Goal: Transaction & Acquisition: Purchase product/service

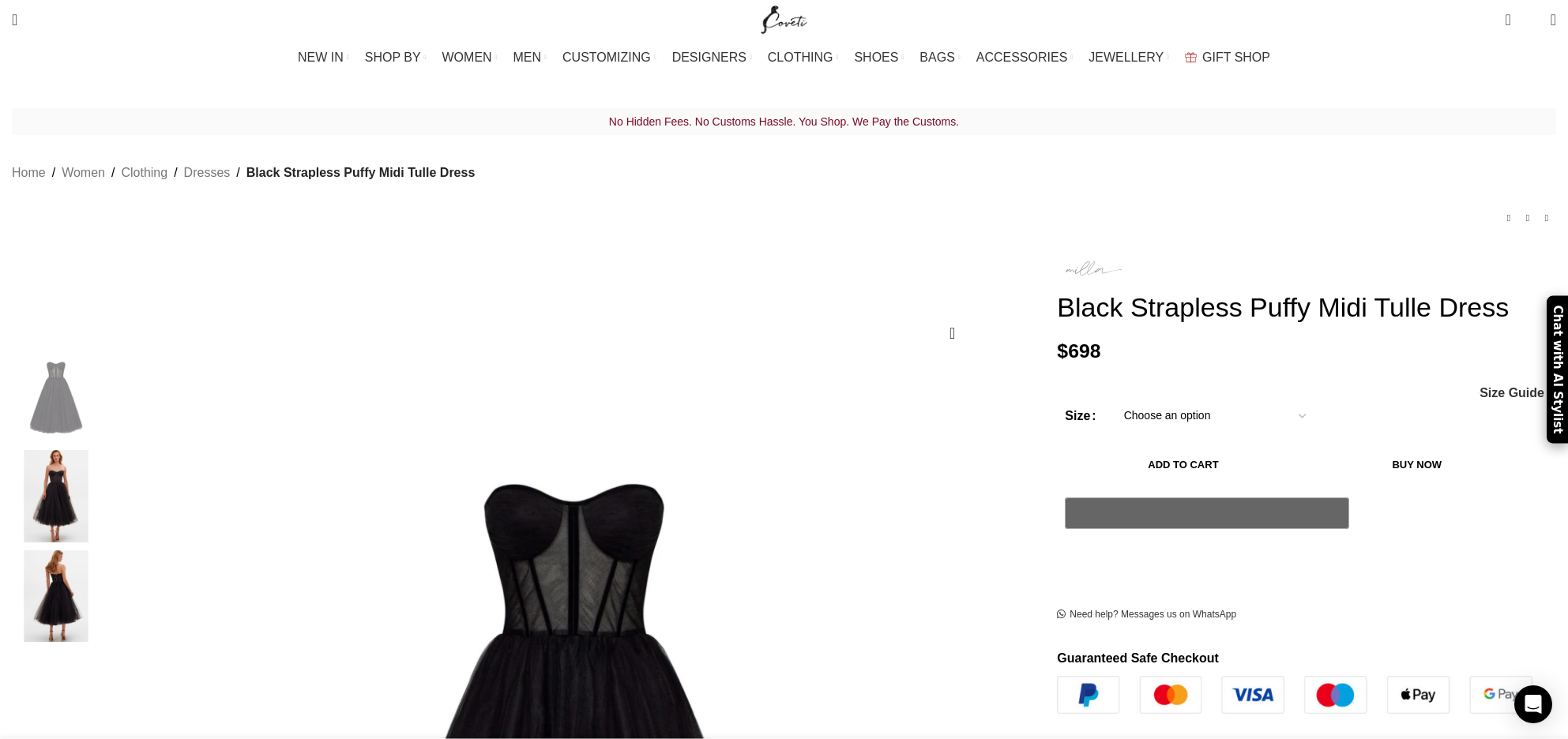
click at [1057, 252] on img at bounding box center [1092, 268] width 71 height 31
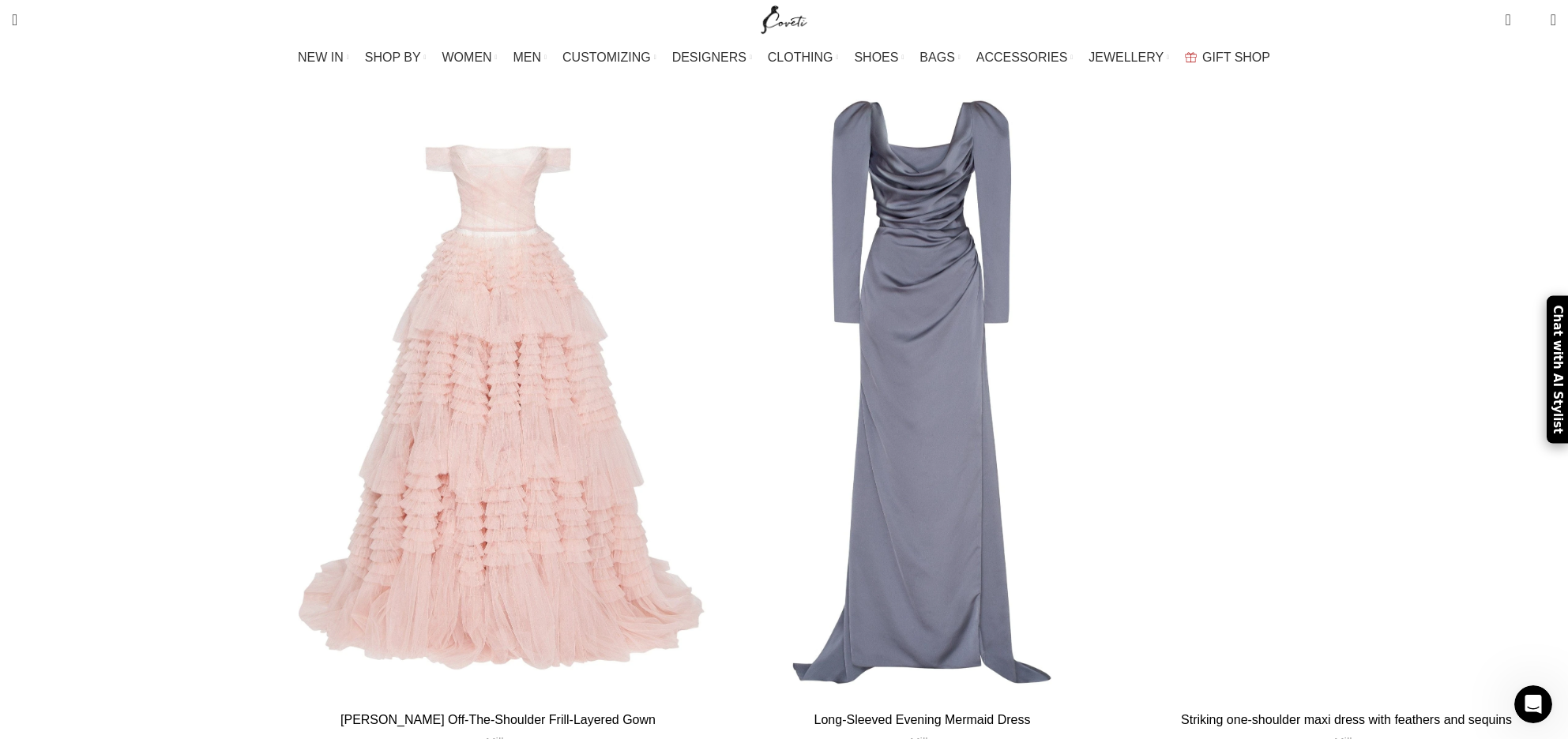
scroll to position [4697, 0]
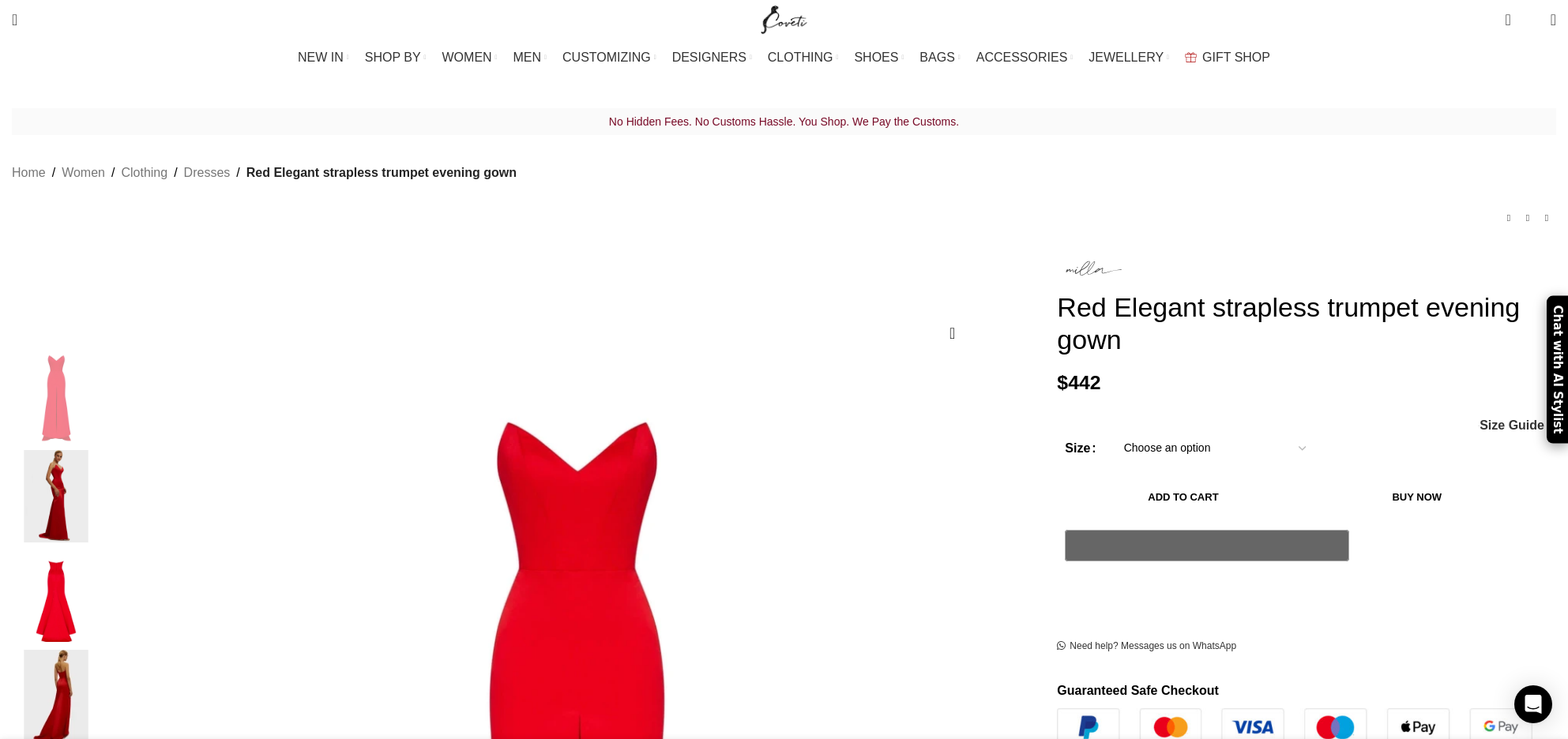
click at [105, 484] on img "2 / 7" at bounding box center [56, 496] width 96 height 93
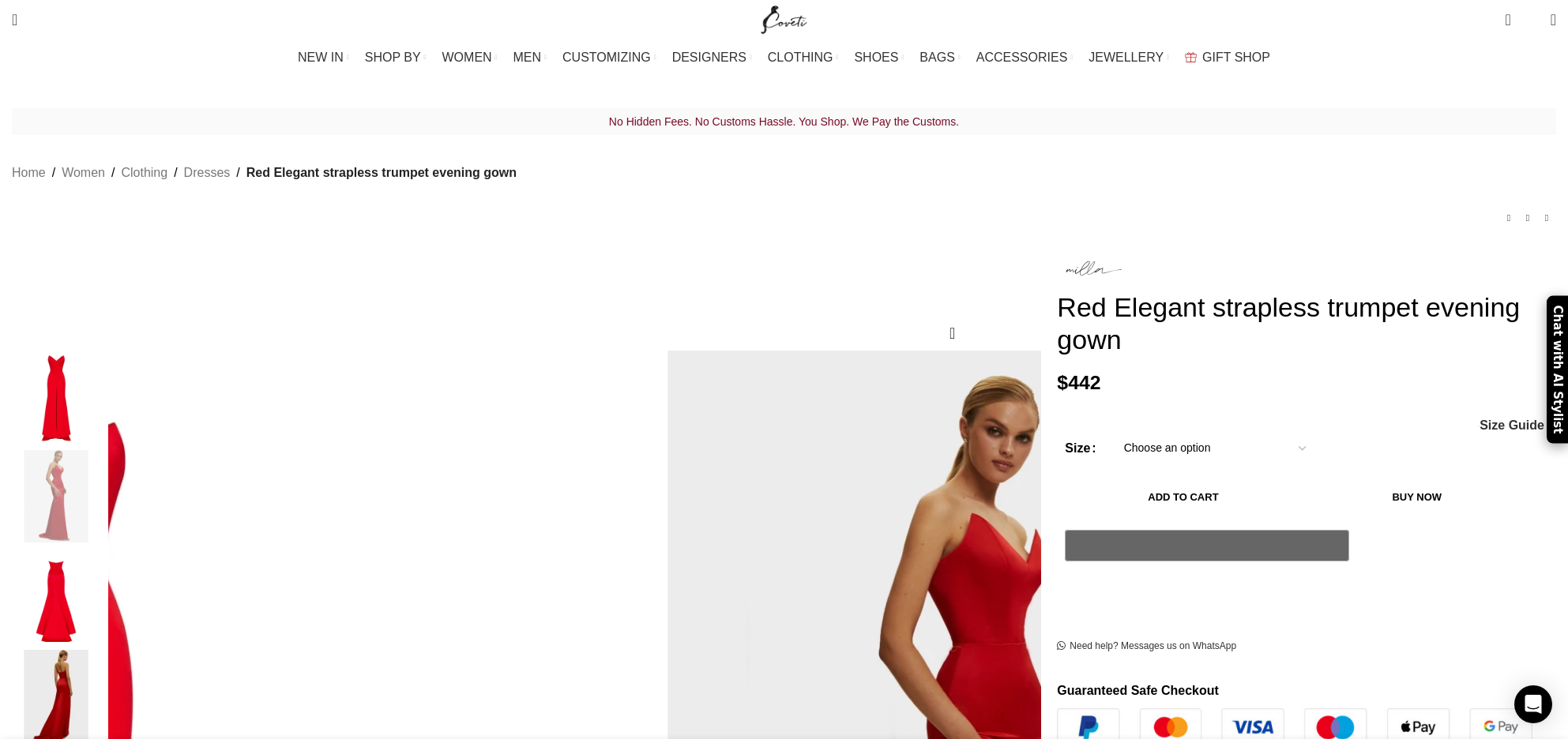
scroll to position [0, 167]
click at [105, 563] on img "3 / 7" at bounding box center [56, 597] width 96 height 93
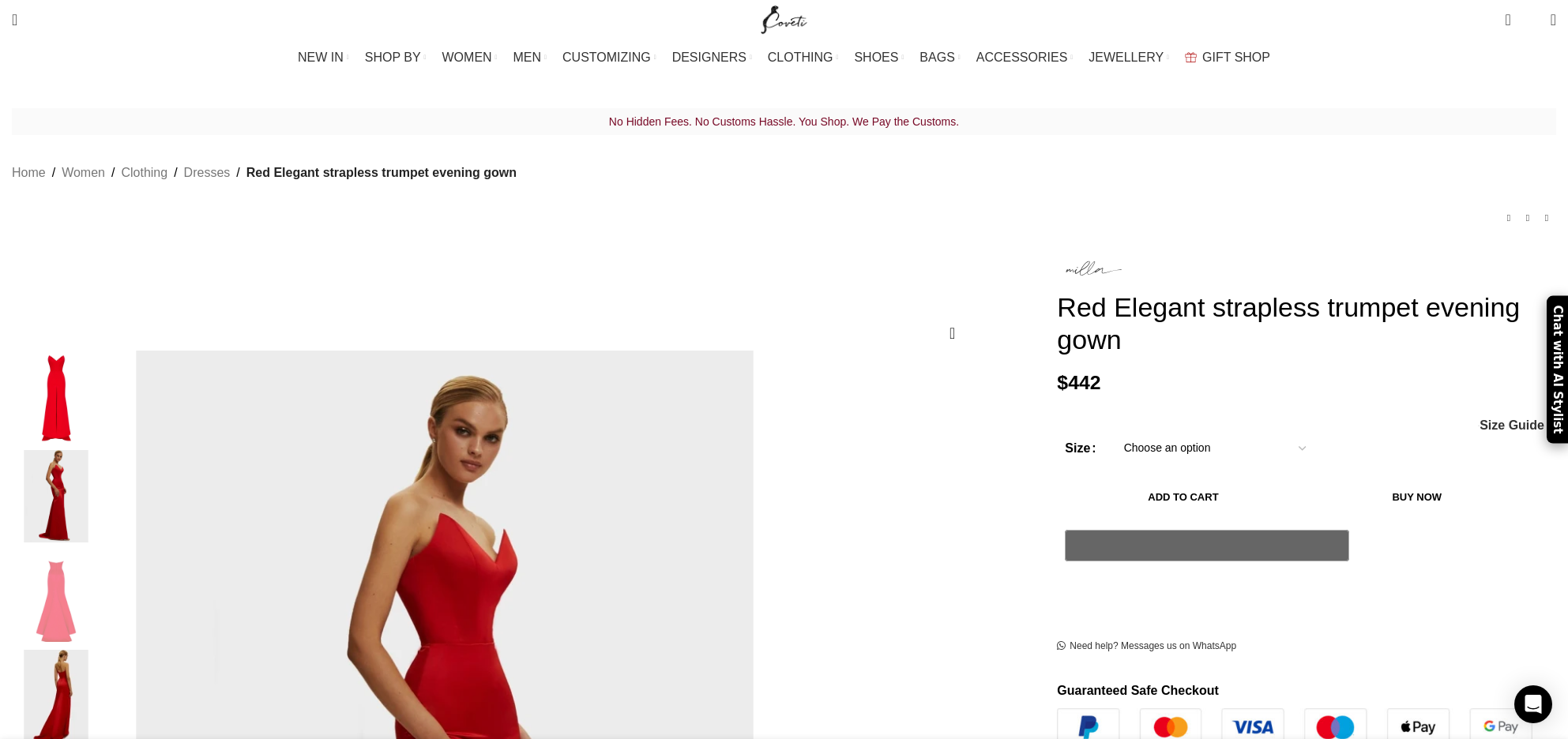
click at [105, 651] on img "4 / 7" at bounding box center [56, 696] width 96 height 93
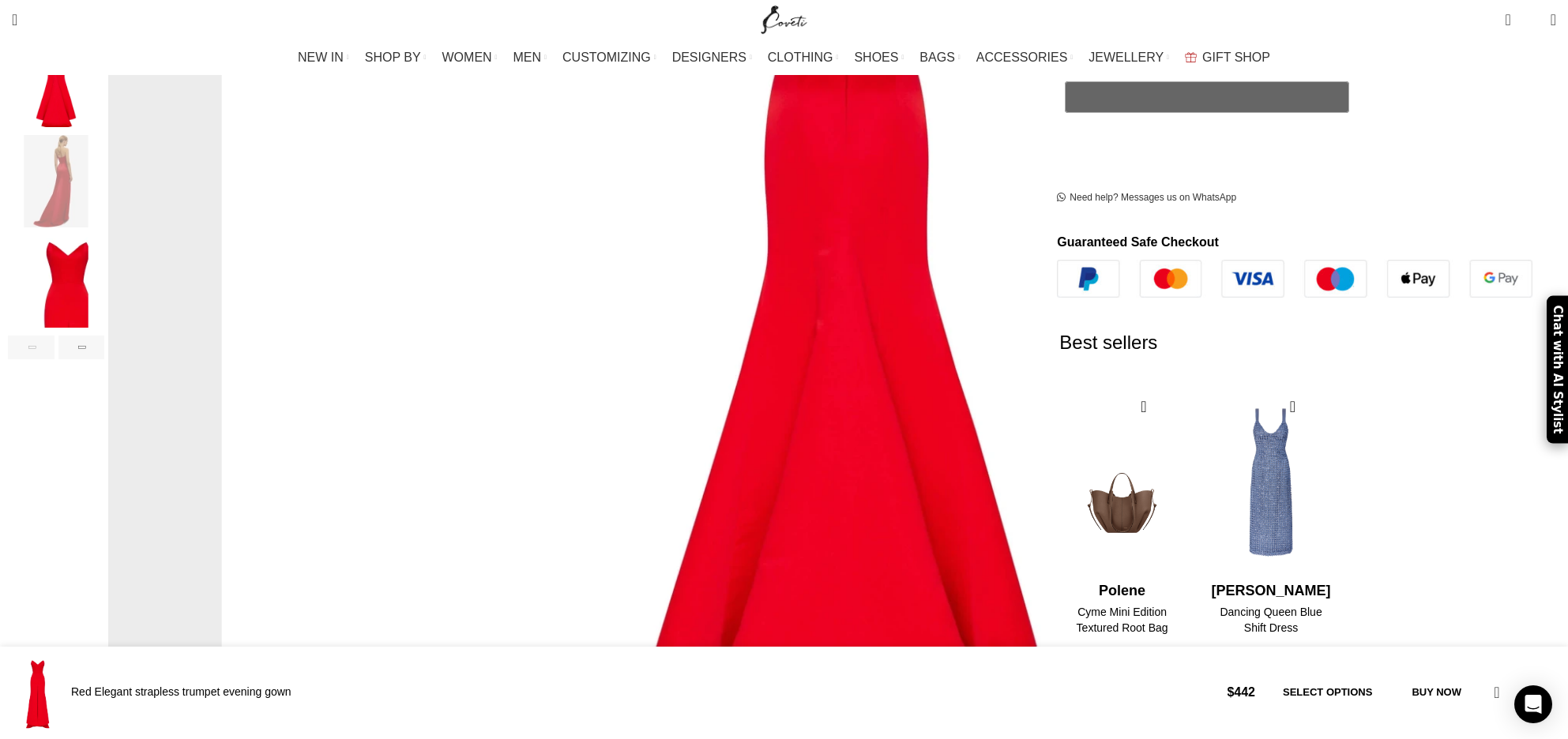
scroll to position [0, 0]
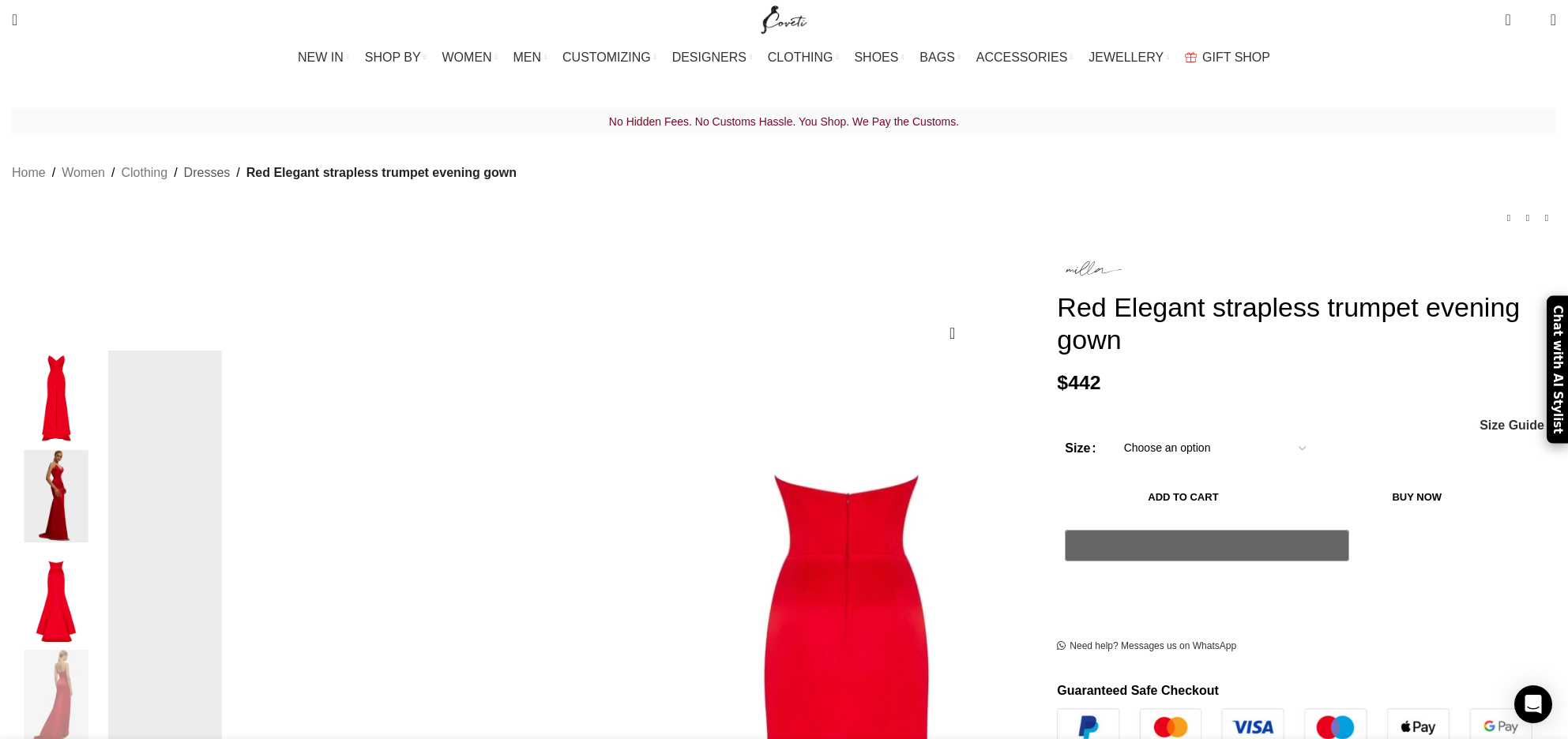
click at [231, 163] on link "Dresses" at bounding box center [207, 173] width 46 height 20
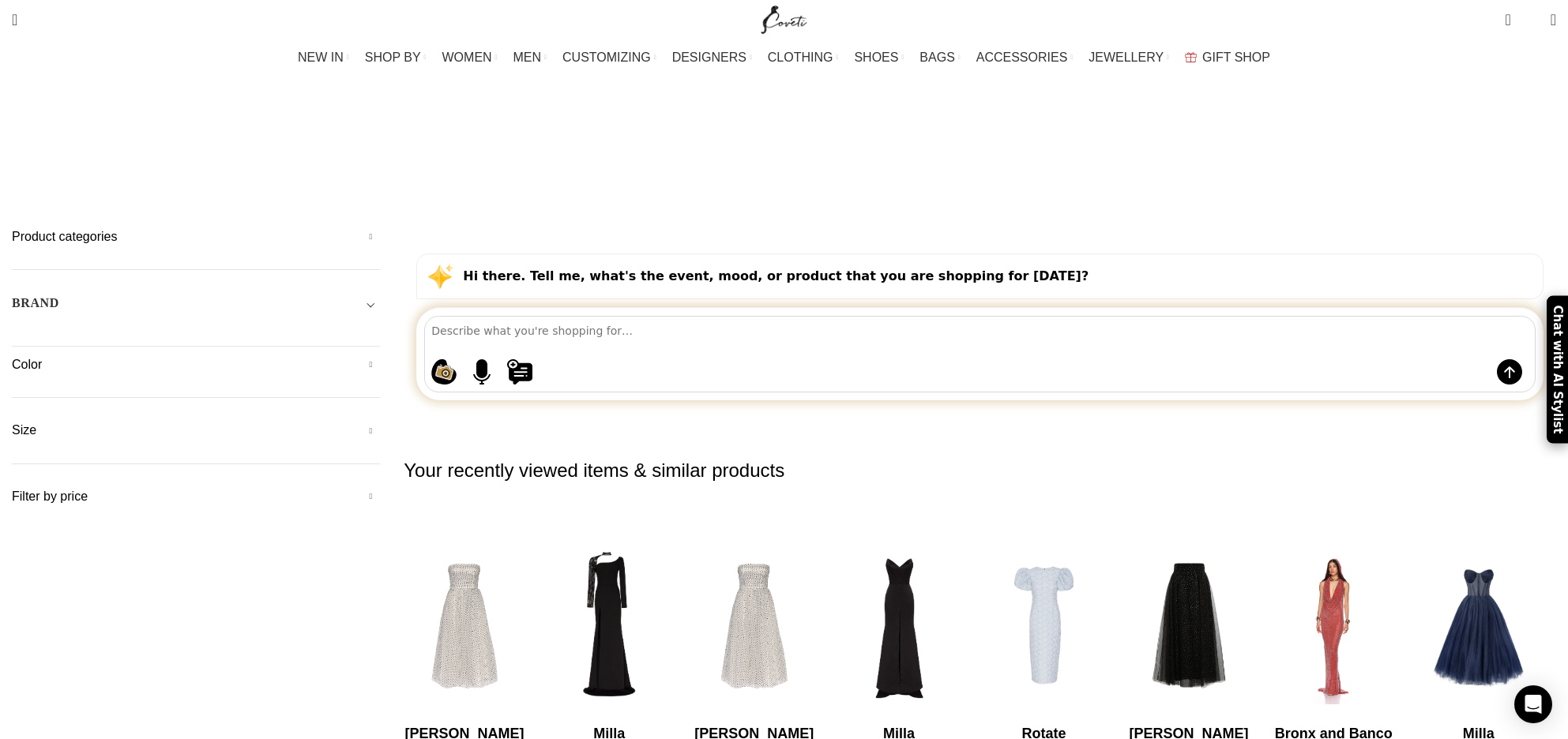
click at [380, 294] on div "BRAND" at bounding box center [195, 307] width 368 height 29
click at [380, 357] on h5 "Color" at bounding box center [195, 365] width 368 height 18
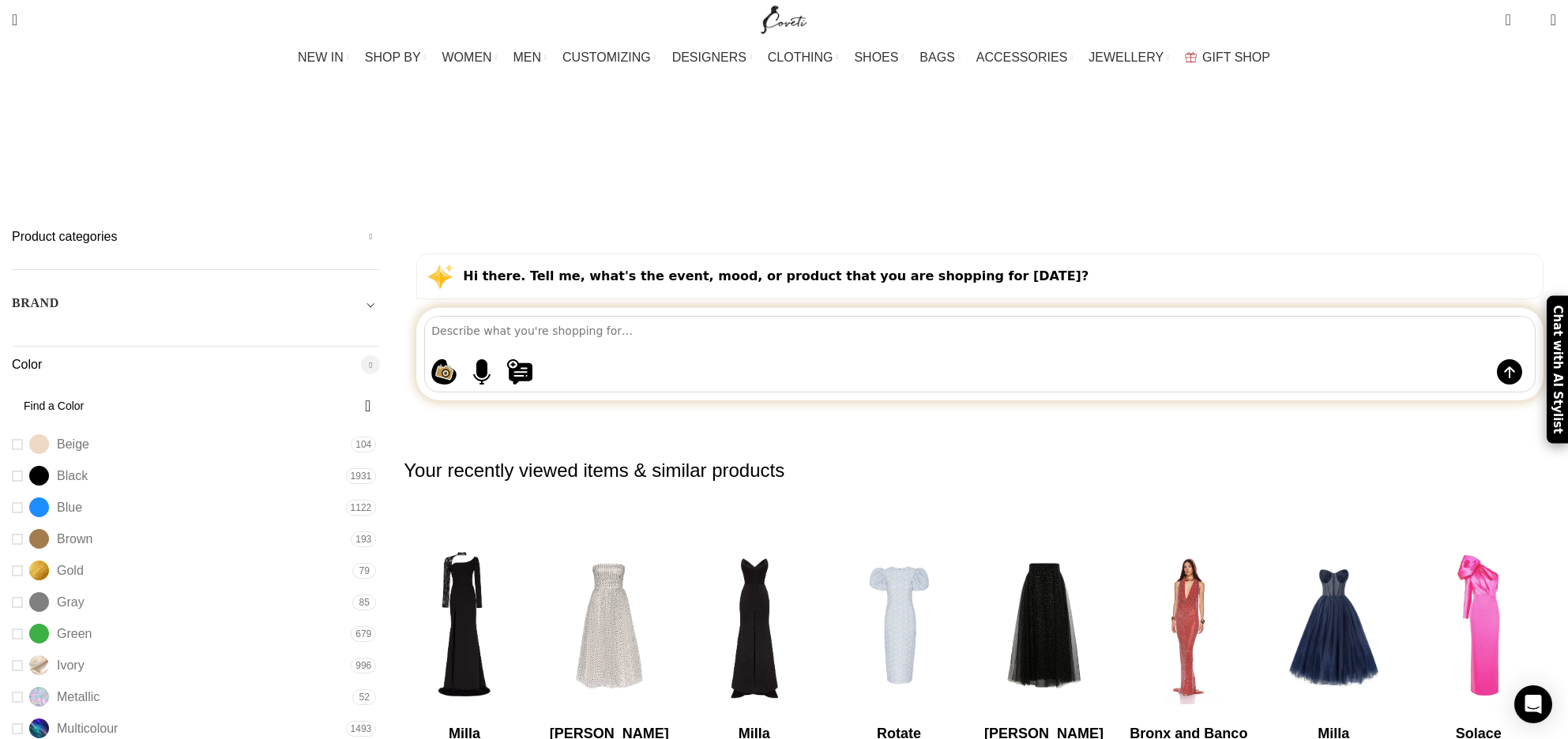
click at [380, 357] on h5 "Color" at bounding box center [195, 365] width 368 height 18
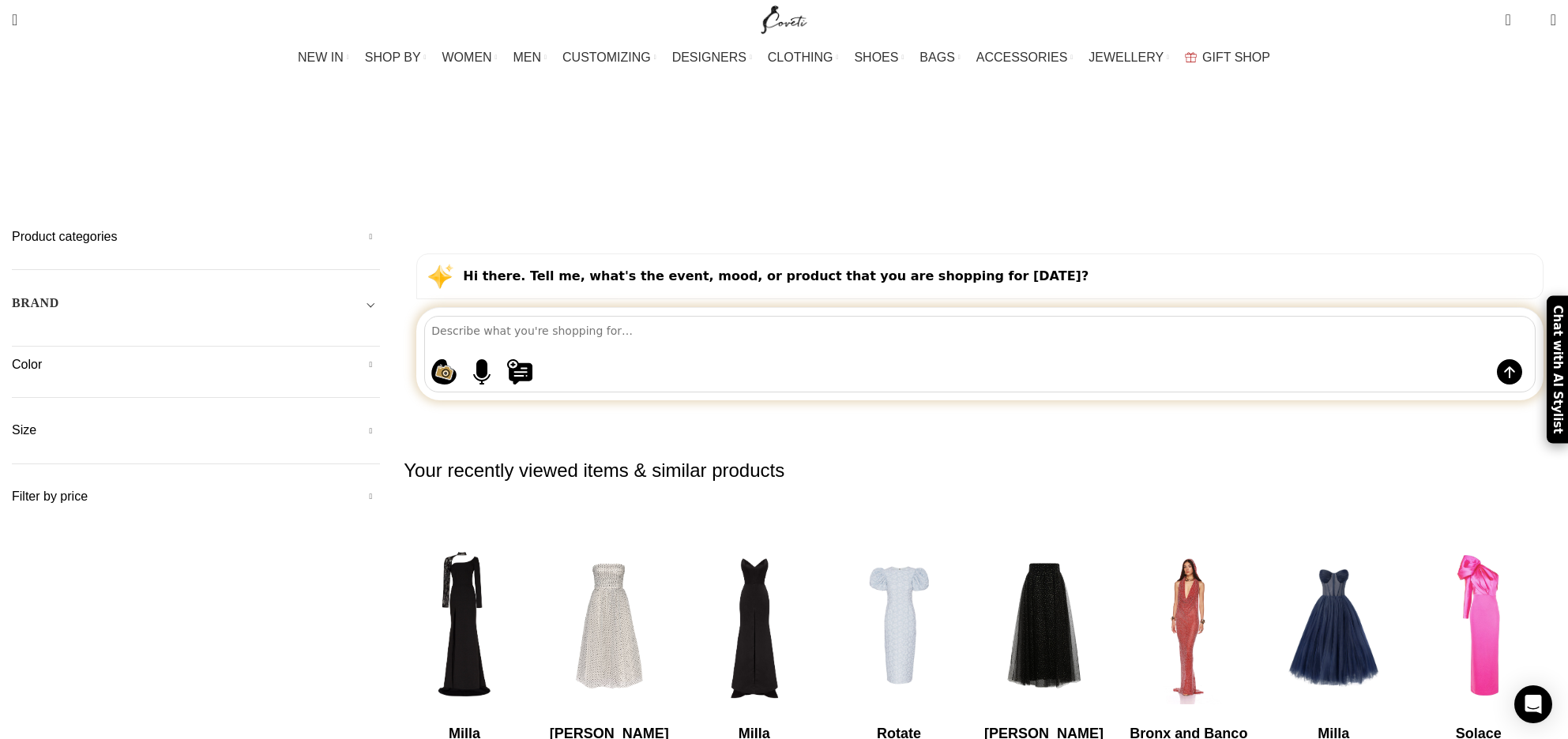
click at [380, 357] on h5 "Color" at bounding box center [195, 365] width 368 height 18
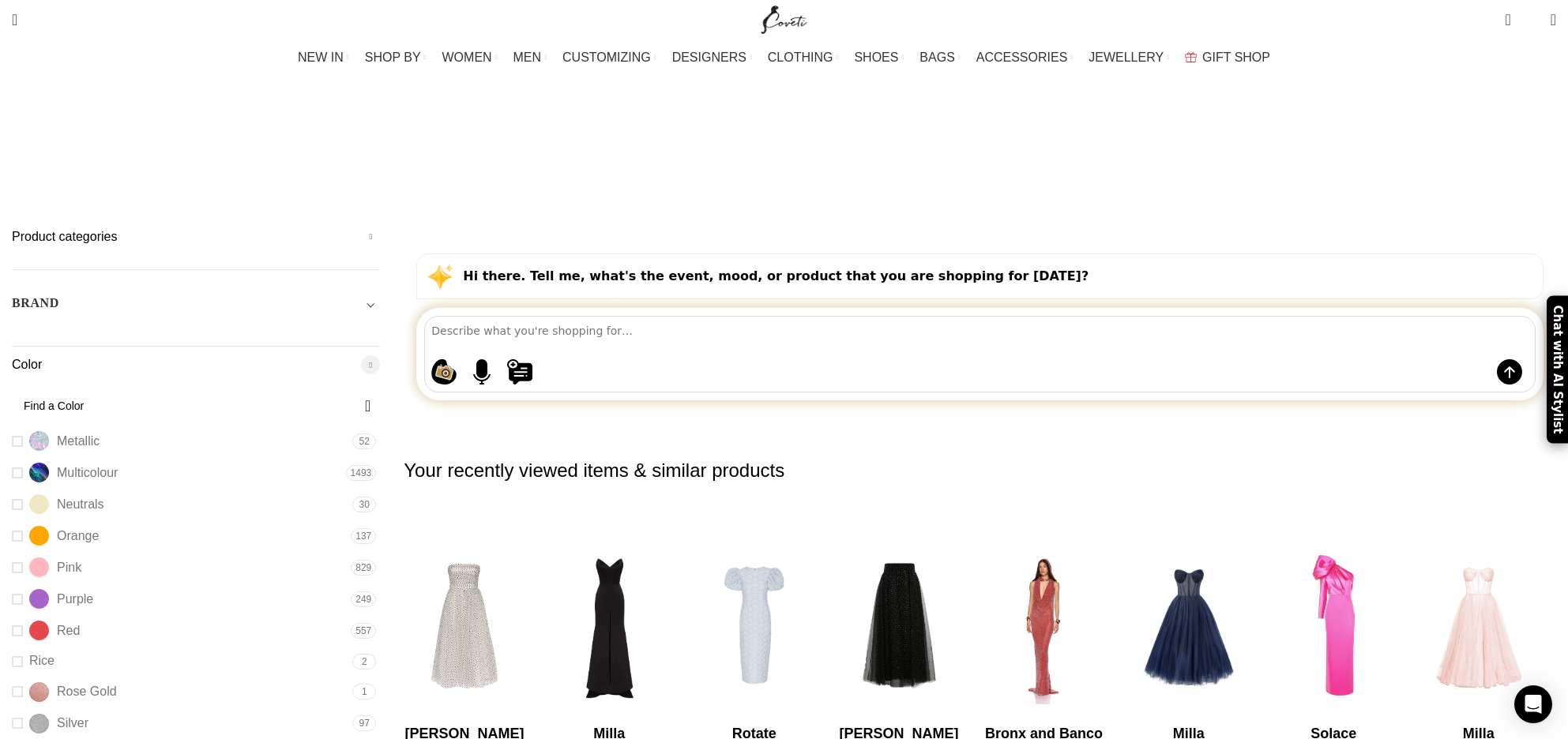
scroll to position [382, 0]
click at [346, 617] on link "Red Red" at bounding box center [180, 631] width 335 height 28
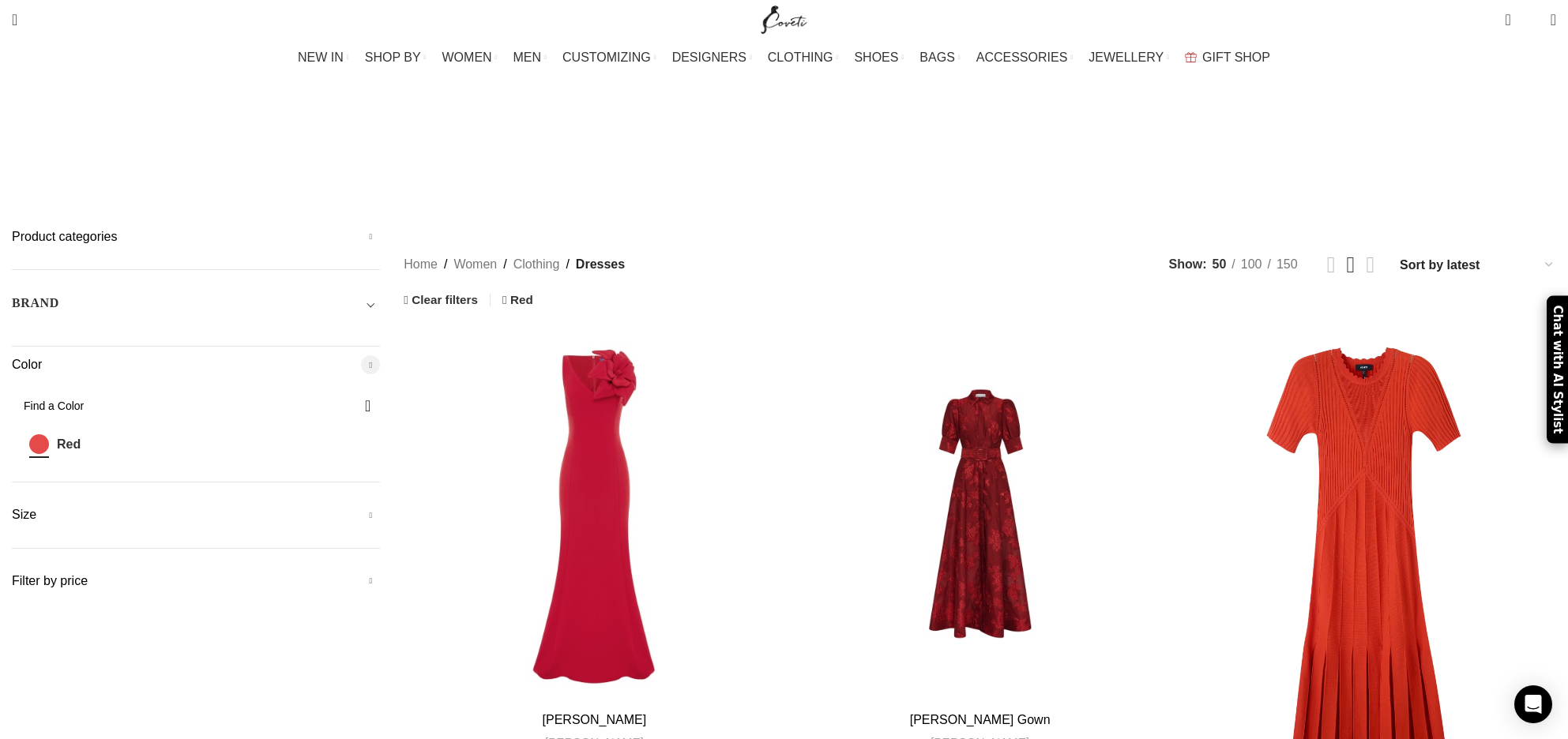
click at [1399, 254] on select "Sort by popularity Sort by average rating Sort by latest Sort by price: low to …" at bounding box center [1477, 265] width 158 height 23
select select "price"
click at [1399, 254] on select "Sort by popularity Sort by average rating Sort by latest Sort by price: low to …" at bounding box center [1477, 265] width 158 height 23
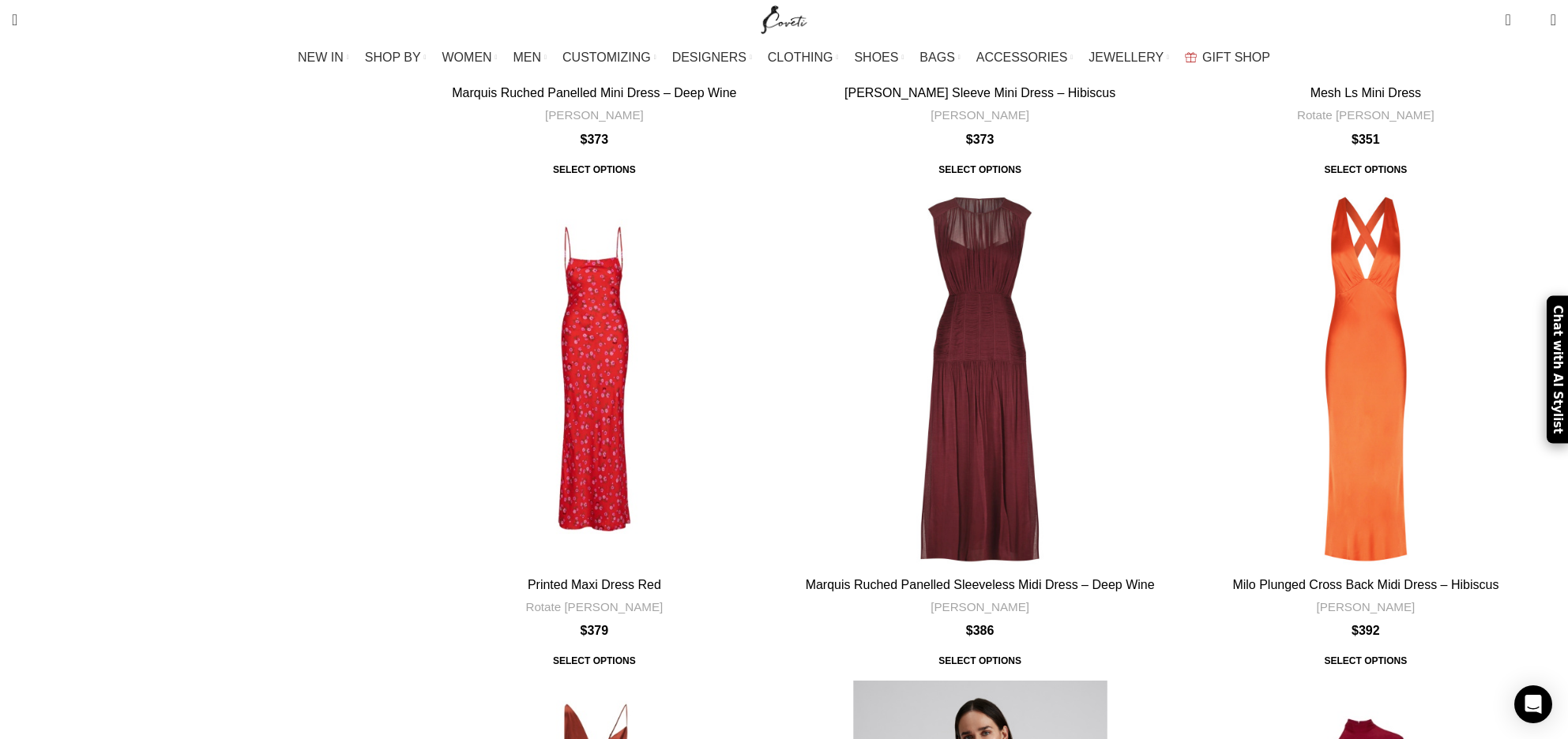
scroll to position [5614, 0]
